Goal: Task Accomplishment & Management: Manage account settings

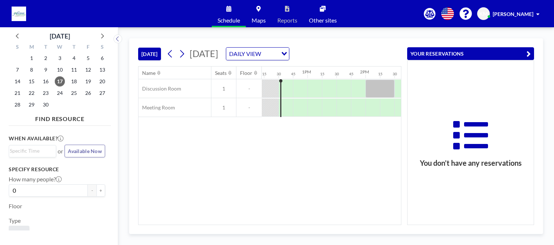
scroll to position [0, 711]
click at [183, 53] on icon at bounding box center [182, 53] width 7 height 11
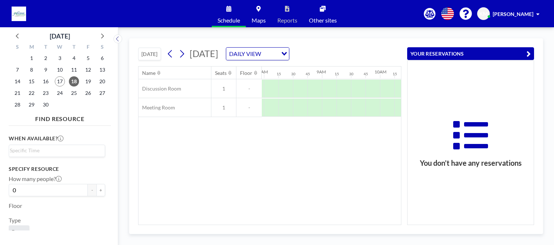
scroll to position [0, 479]
click at [366, 111] on div at bounding box center [371, 107] width 15 height 18
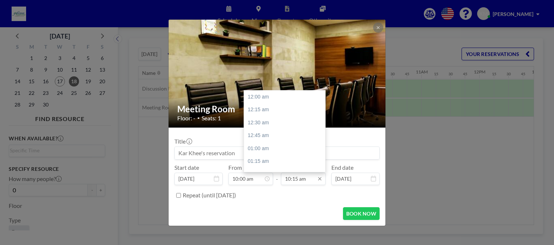
scroll to position [530, 0]
click at [300, 180] on input "10:15 am" at bounding box center [303, 178] width 45 height 12
click at [269, 136] on div "11:00 am" at bounding box center [286, 135] width 85 height 13
type input "11:00 am"
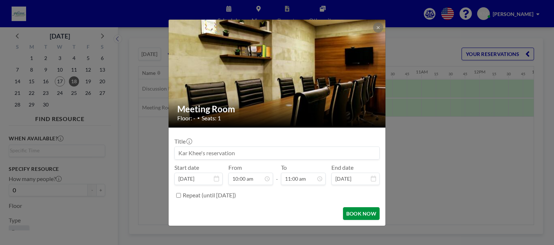
click at [357, 213] on button "BOOK NOW" at bounding box center [361, 213] width 37 height 13
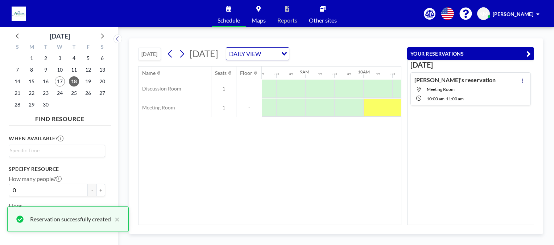
click at [385, 176] on div "Name Seats Floor 12AM 15 30 45 1AM 15 30 45 2AM 15 30 45 3AM 15 30 45 4AM 15 30…" at bounding box center [270, 145] width 263 height 158
click at [530, 54] on icon "button" at bounding box center [529, 53] width 4 height 9
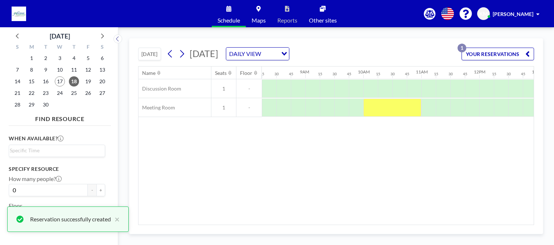
click at [469, 146] on div "Name Seats Floor 12AM 15 30 45 1AM 15 30 45 2AM 15 30 45 3AM 15 30 45 4AM 15 30…" at bounding box center [337, 145] width 396 height 158
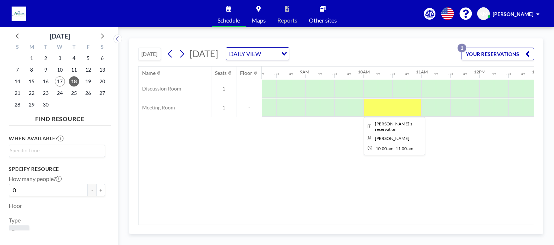
click at [378, 111] on div at bounding box center [393, 107] width 58 height 18
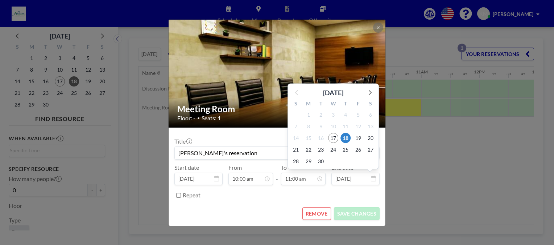
scroll to position [568, 0]
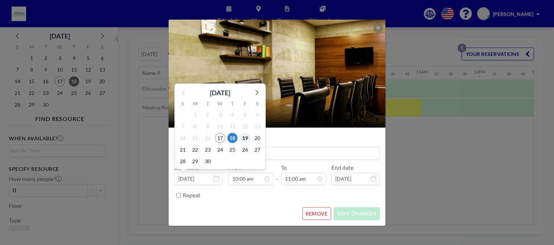
click at [242, 135] on span "19" at bounding box center [245, 138] width 10 height 10
type input "[DATE]"
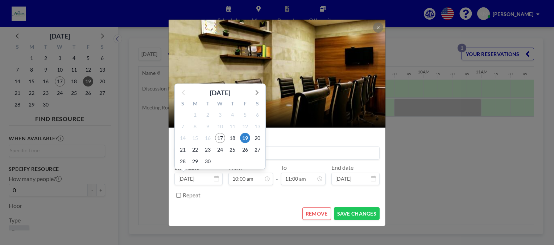
click at [211, 180] on input "[DATE]" at bounding box center [199, 178] width 48 height 12
click at [233, 139] on span "18" at bounding box center [233, 138] width 10 height 10
type input "[DATE]"
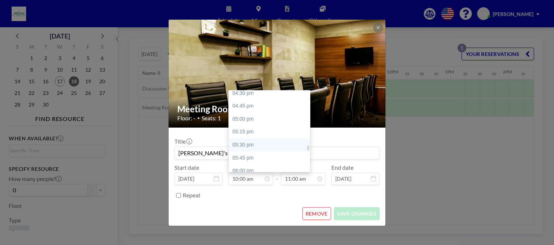
scroll to position [843, 0]
click at [241, 134] on div "05:00 pm" at bounding box center [271, 131] width 85 height 13
type input "05:00 pm"
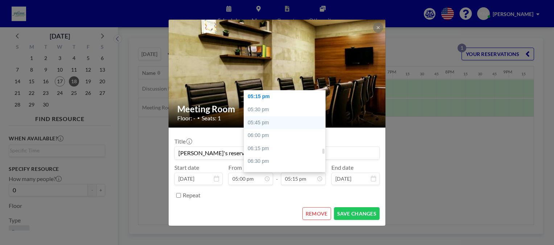
scroll to position [0, 972]
click at [253, 136] on div "06:00 pm" at bounding box center [286, 135] width 85 height 13
type input "06:00 pm"
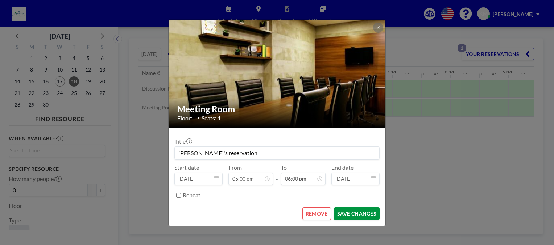
click at [346, 214] on button "SAVE CHANGES" at bounding box center [357, 213] width 46 height 13
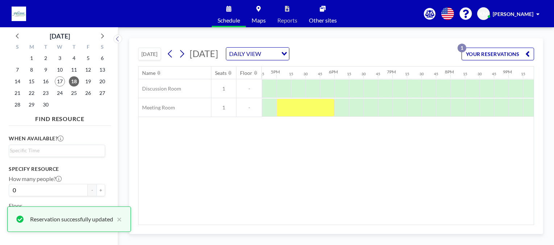
click at [438, 169] on div "Name Seats Floor 12AM 15 30 45 1AM 15 30 45 2AM 15 30 45 3AM 15 30 45 4AM 15 30…" at bounding box center [337, 145] width 396 height 158
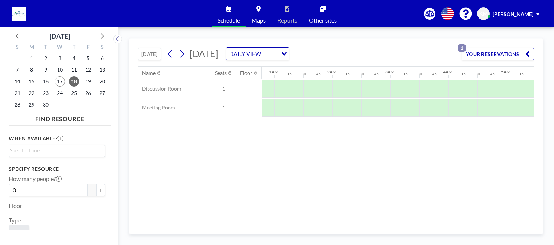
drag, startPoint x: 187, startPoint y: 220, endPoint x: 428, endPoint y: 220, distance: 240.9
click at [428, 220] on div "Name Seats Floor 12AM 15 30 45 1AM 15 30 45 2AM 15 30 45 3AM 15 30 45 4AM 15 30…" at bounding box center [337, 145] width 396 height 158
drag, startPoint x: 256, startPoint y: 219, endPoint x: 265, endPoint y: 220, distance: 9.1
click at [265, 220] on div "Name Seats Floor 12AM 15 30 45 1AM 15 30 45 2AM 15 30 45 3AM 15 30 45 4AM 15 30…" at bounding box center [337, 145] width 396 height 158
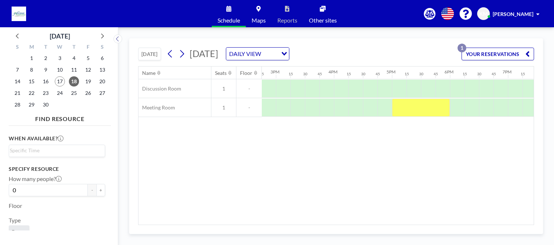
scroll to position [0, 885]
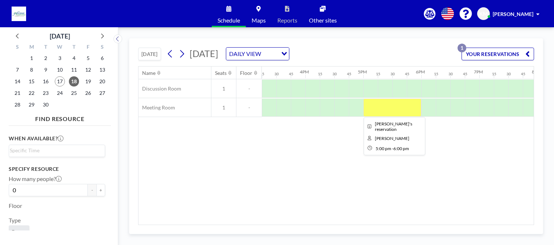
click at [377, 112] on div at bounding box center [393, 107] width 58 height 18
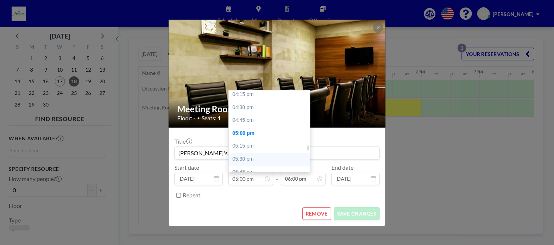
scroll to position [806, 0]
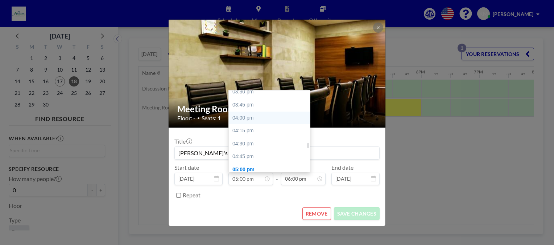
click at [238, 117] on div "04:00 pm" at bounding box center [271, 117] width 85 height 13
type input "04:00 pm"
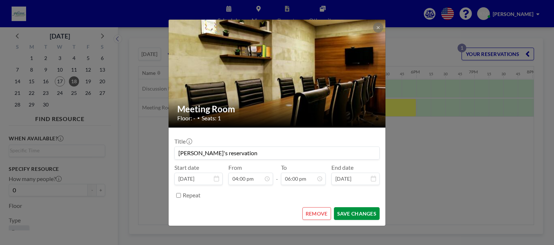
scroll to position [0, 914]
click at [355, 216] on button "SAVE CHANGES" at bounding box center [357, 213] width 46 height 13
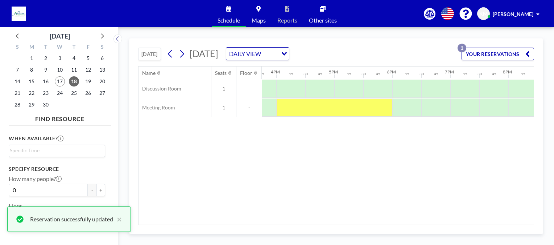
click at [402, 187] on div "Name Seats Floor 12AM 15 30 45 1AM 15 30 45 2AM 15 30 45 3AM 15 30 45 4AM 15 30…" at bounding box center [337, 145] width 396 height 158
